Goal: Navigation & Orientation: Find specific page/section

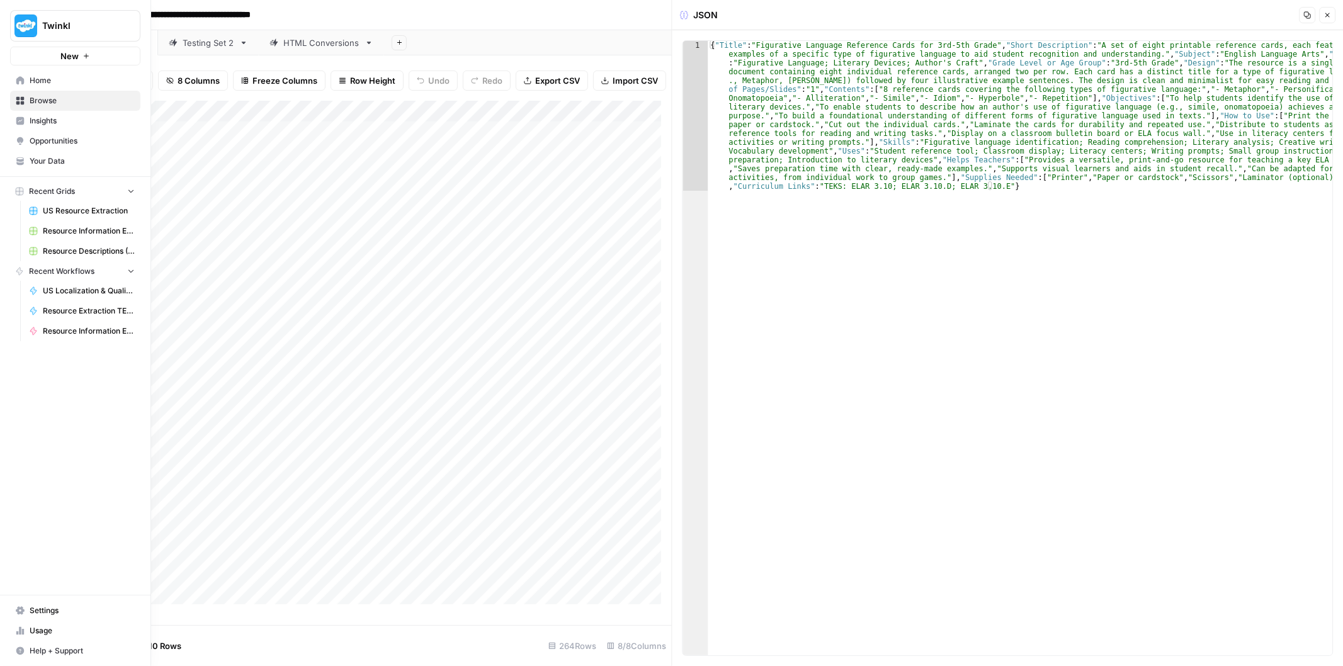
click at [20, 76] on icon at bounding box center [20, 80] width 9 height 9
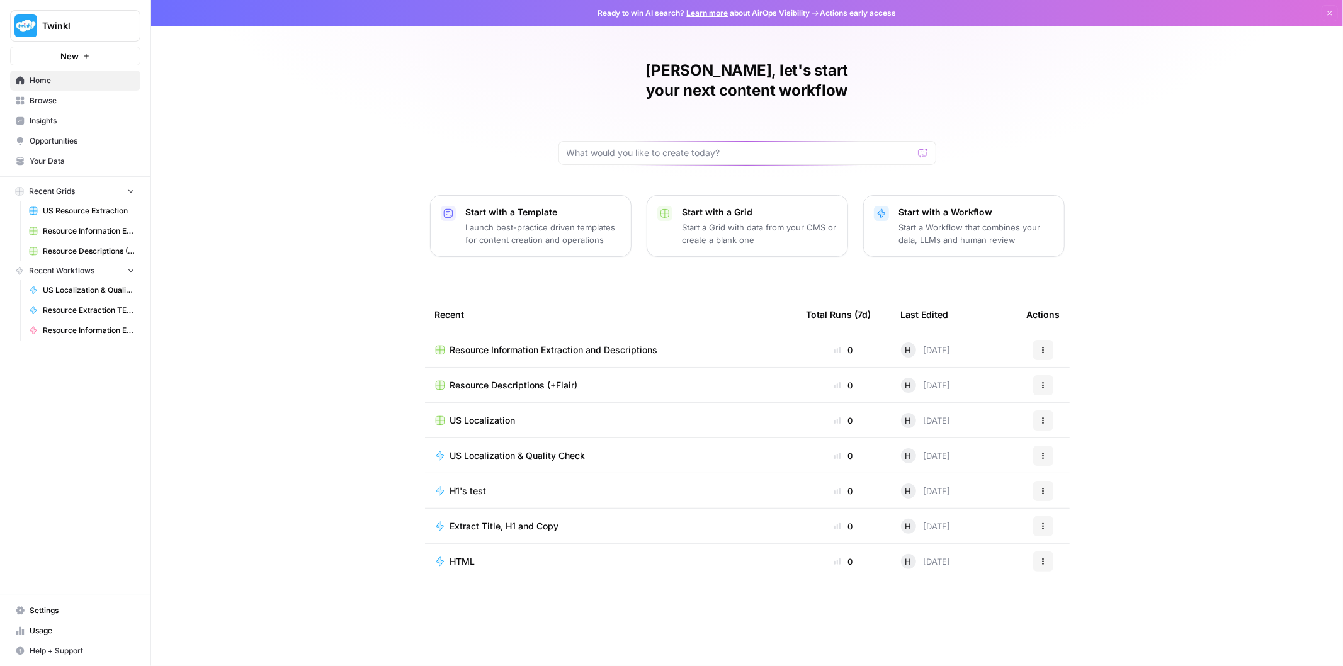
click at [538, 344] on span "Resource Information Extraction and Descriptions" at bounding box center [554, 350] width 208 height 13
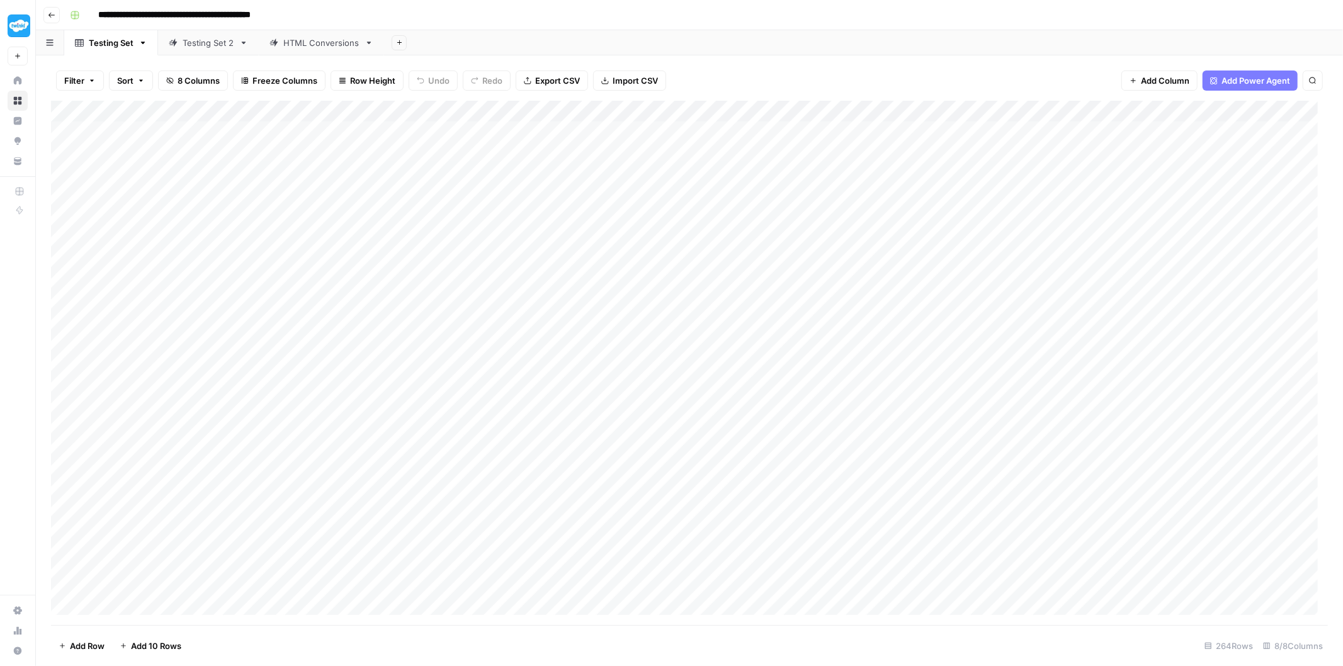
click at [203, 45] on div "Testing Set 2" at bounding box center [209, 43] width 52 height 13
click at [298, 46] on div "HTML Conversions" at bounding box center [321, 43] width 76 height 13
click at [193, 48] on div "Testing Set 2" at bounding box center [209, 43] width 52 height 13
